Goal: Use online tool/utility: Utilize a website feature to perform a specific function

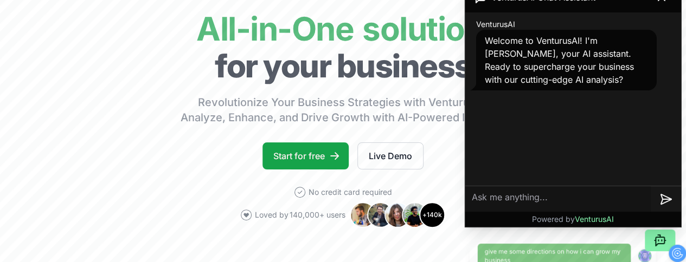
scroll to position [21, 0]
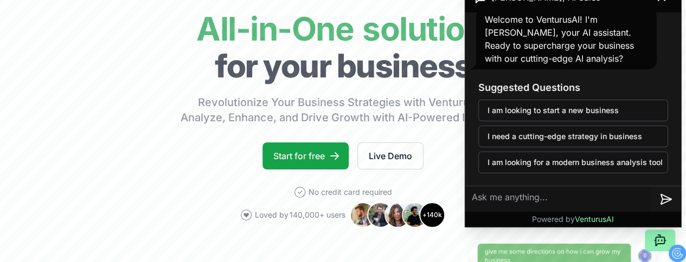
click at [656, 238] on icon at bounding box center [660, 242] width 9 height 9
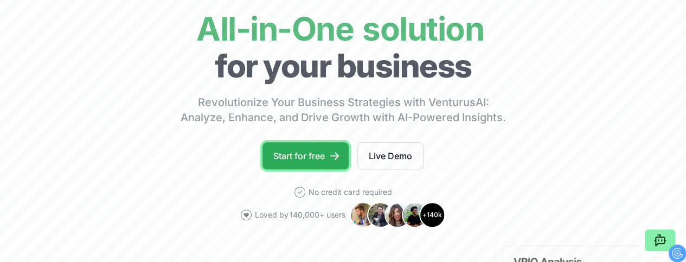
click at [292, 170] on link "Start for free" at bounding box center [305, 156] width 86 height 27
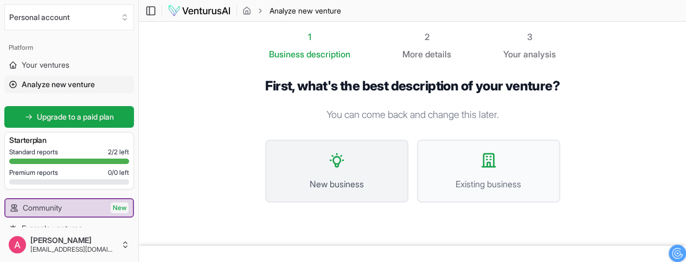
click at [336, 170] on button "New business" at bounding box center [336, 171] width 143 height 63
click at [335, 185] on span "New business" at bounding box center [336, 184] width 119 height 13
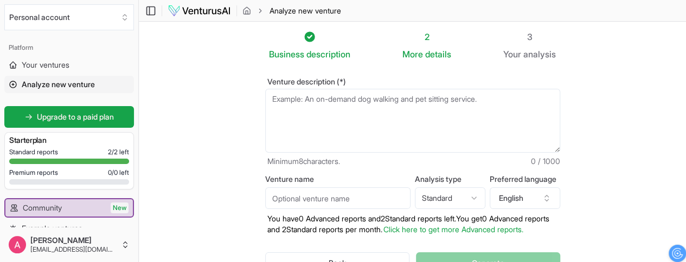
click at [265, 97] on textarea "Venture description (*)" at bounding box center [412, 121] width 295 height 64
paste textarea "Create a subscription-based website where clients can access a library of your …"
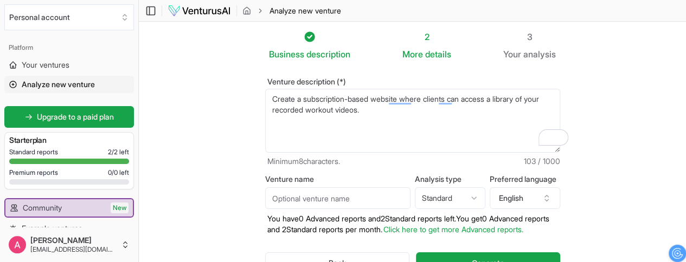
type textarea "Create a subscription-based website where clients can access a library of your …"
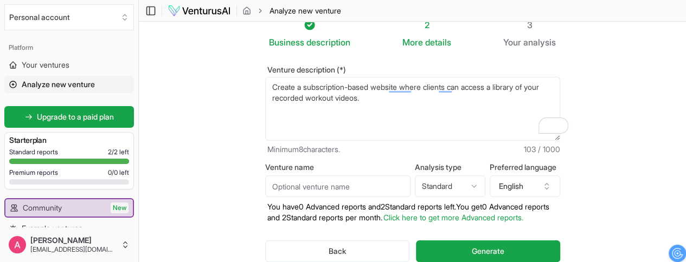
scroll to position [11, 0]
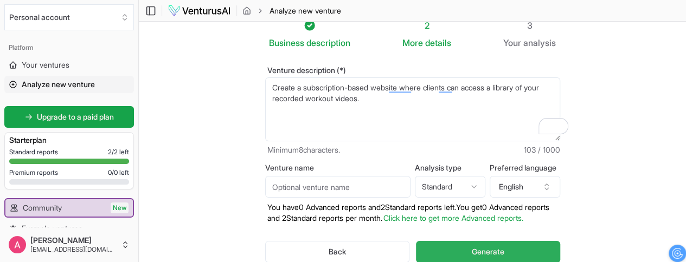
click at [484, 252] on span "Generate" at bounding box center [488, 252] width 33 height 11
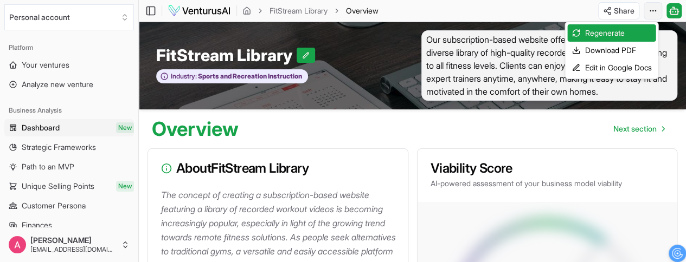
click at [651, 8] on html "We value your privacy We use cookies to enhance your browsing experience, serve…" at bounding box center [343, 131] width 686 height 262
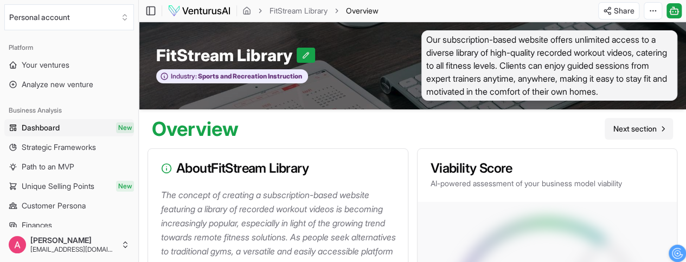
click at [640, 134] on span "Next section" at bounding box center [634, 129] width 43 height 11
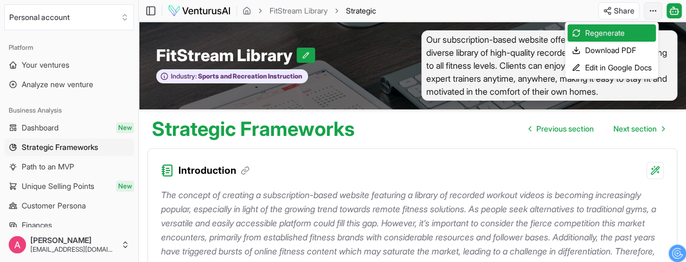
click at [650, 9] on html "We value your privacy We use cookies to enhance your browsing experience, serve…" at bounding box center [343, 131] width 686 height 262
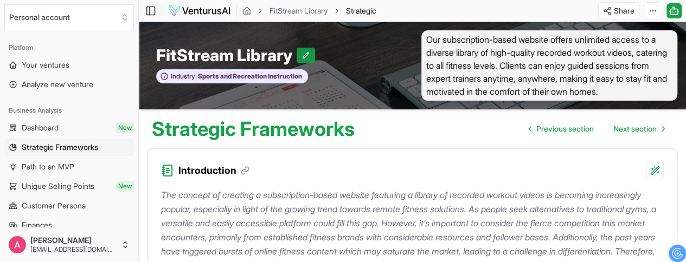
click at [309, 58] on icon at bounding box center [306, 55] width 6 height 6
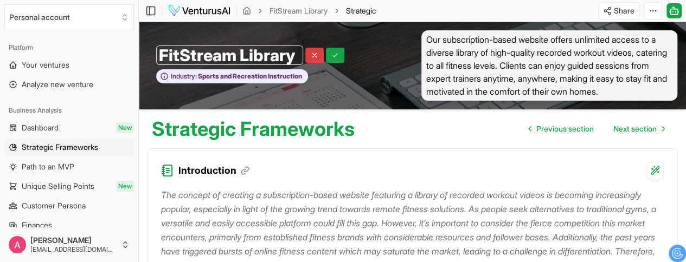
click at [318, 60] on button at bounding box center [314, 55] width 18 height 15
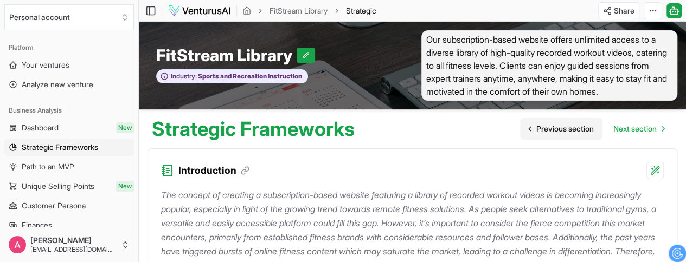
click at [541, 134] on span "Previous section" at bounding box center [564, 129] width 57 height 11
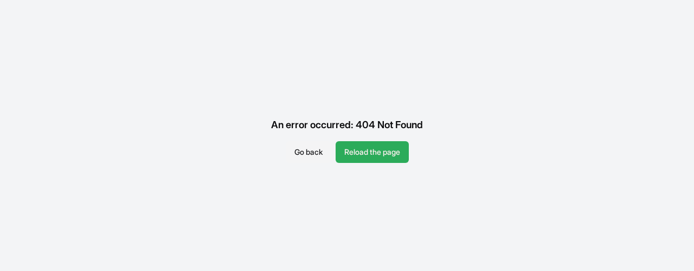
click at [383, 148] on button "Reload the page" at bounding box center [372, 152] width 73 height 22
